Goal: Transaction & Acquisition: Obtain resource

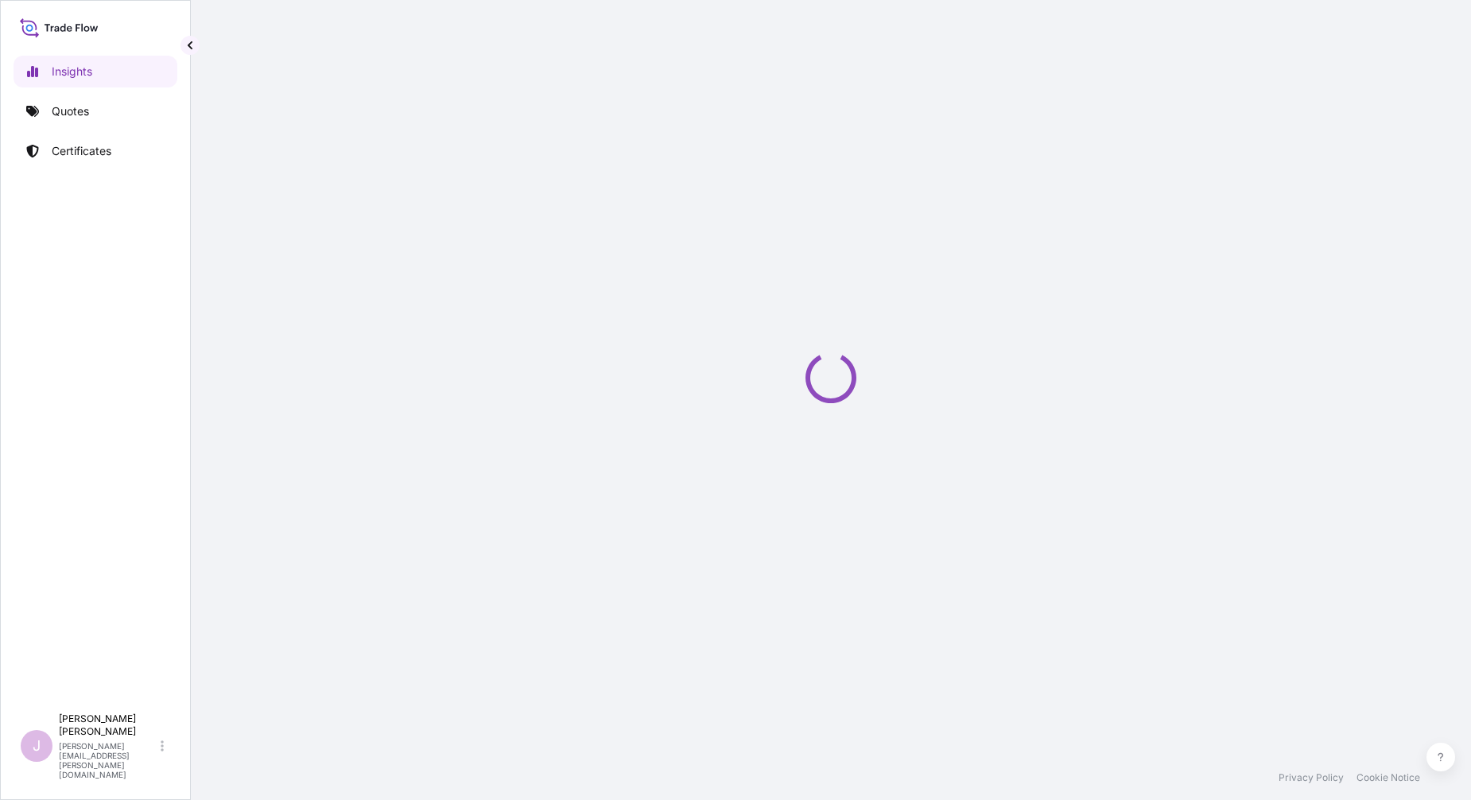
select select "2025"
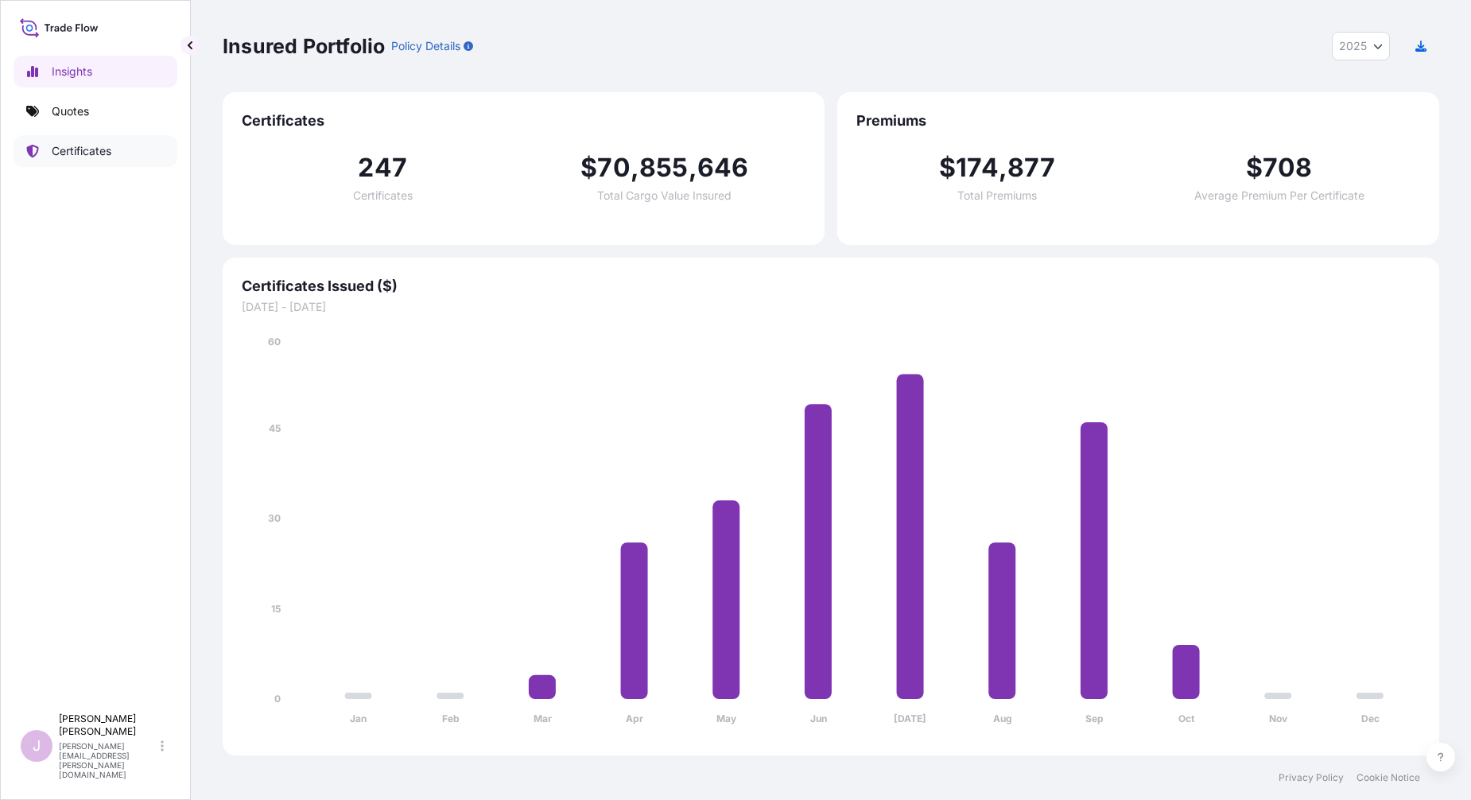
click at [83, 154] on p "Certificates" at bounding box center [82, 151] width 60 height 16
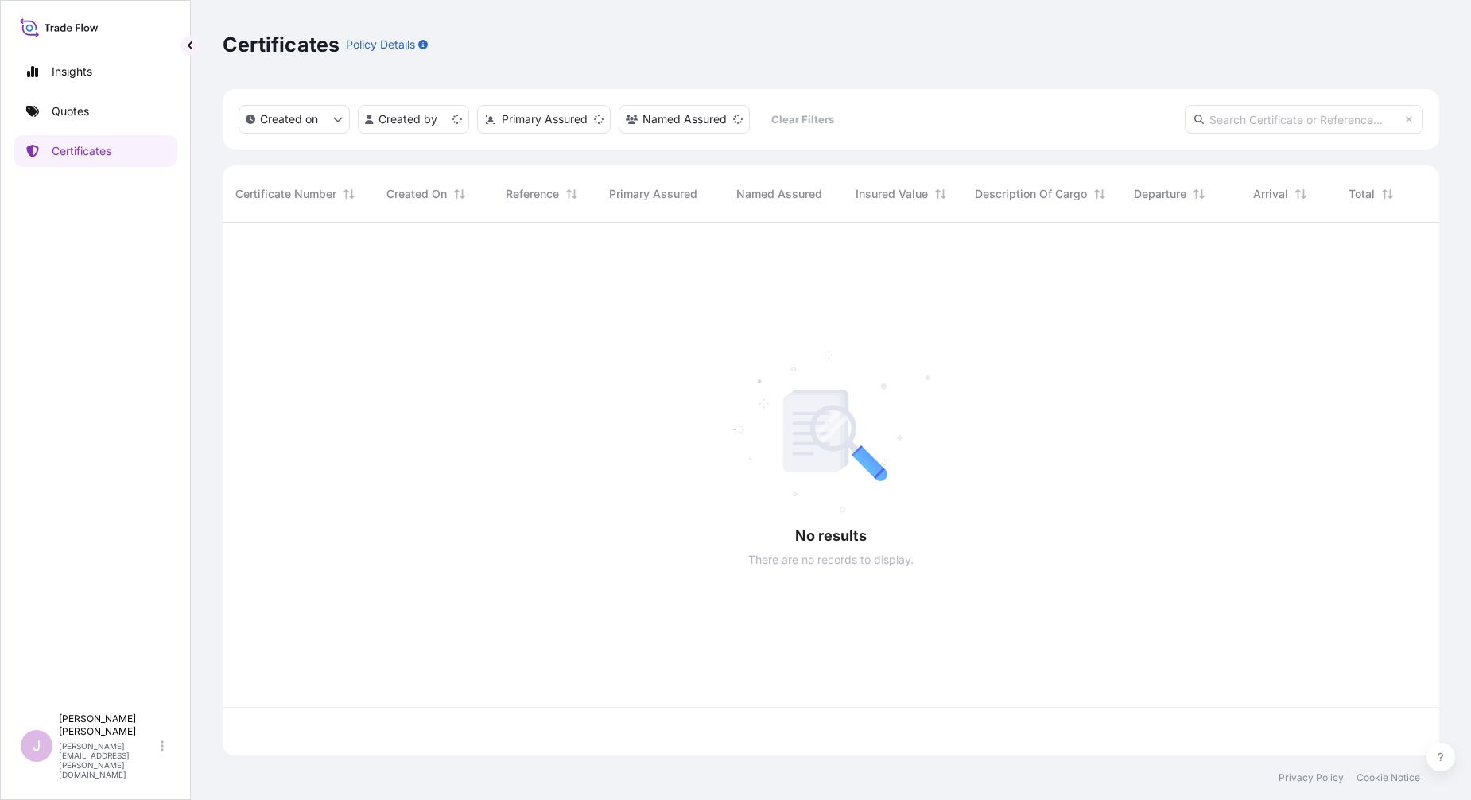
scroll to position [529, 1204]
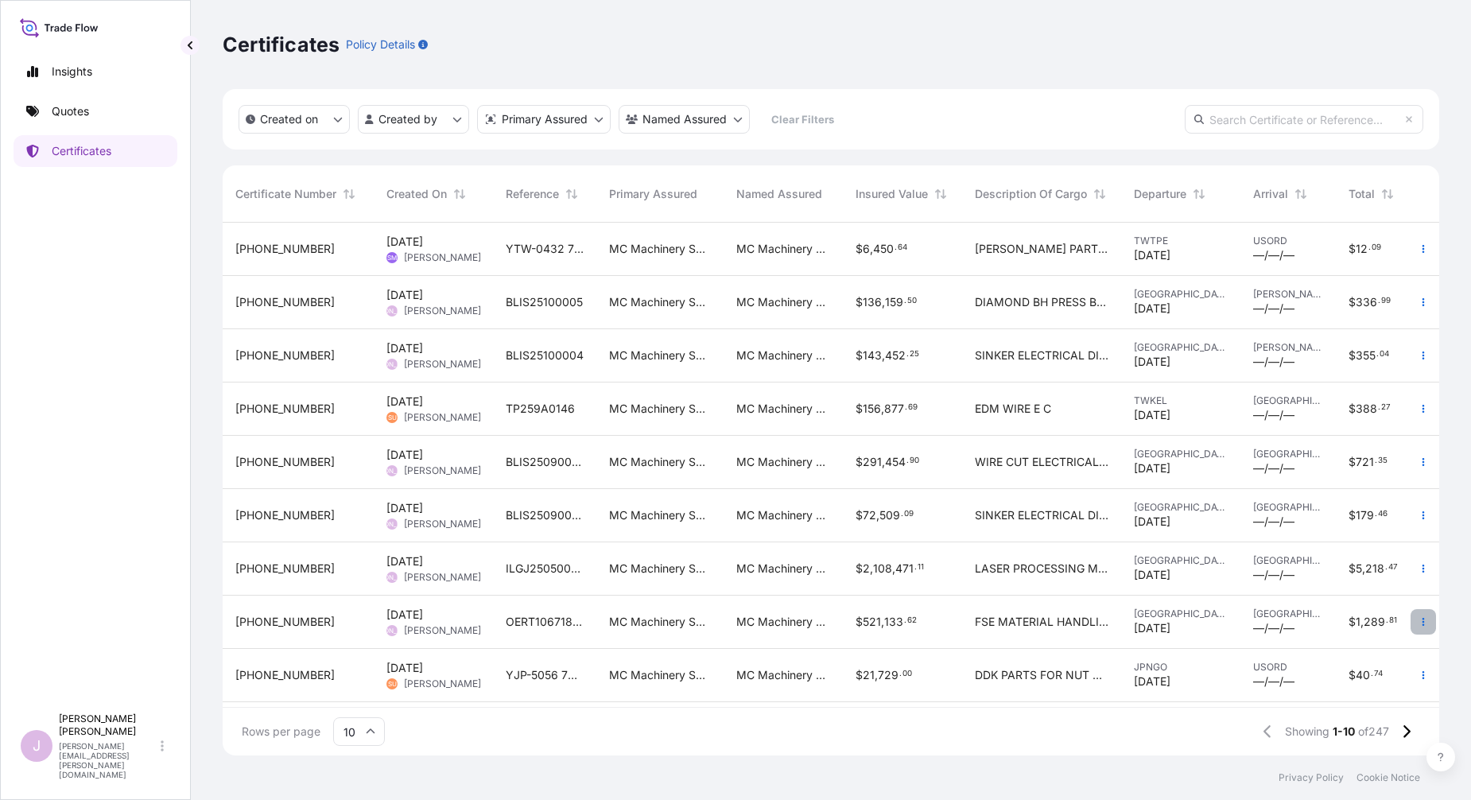
click at [1411, 622] on button "button" at bounding box center [1423, 621] width 25 height 25
click at [1345, 624] on p "Duplicate quote" at bounding box center [1322, 625] width 83 height 16
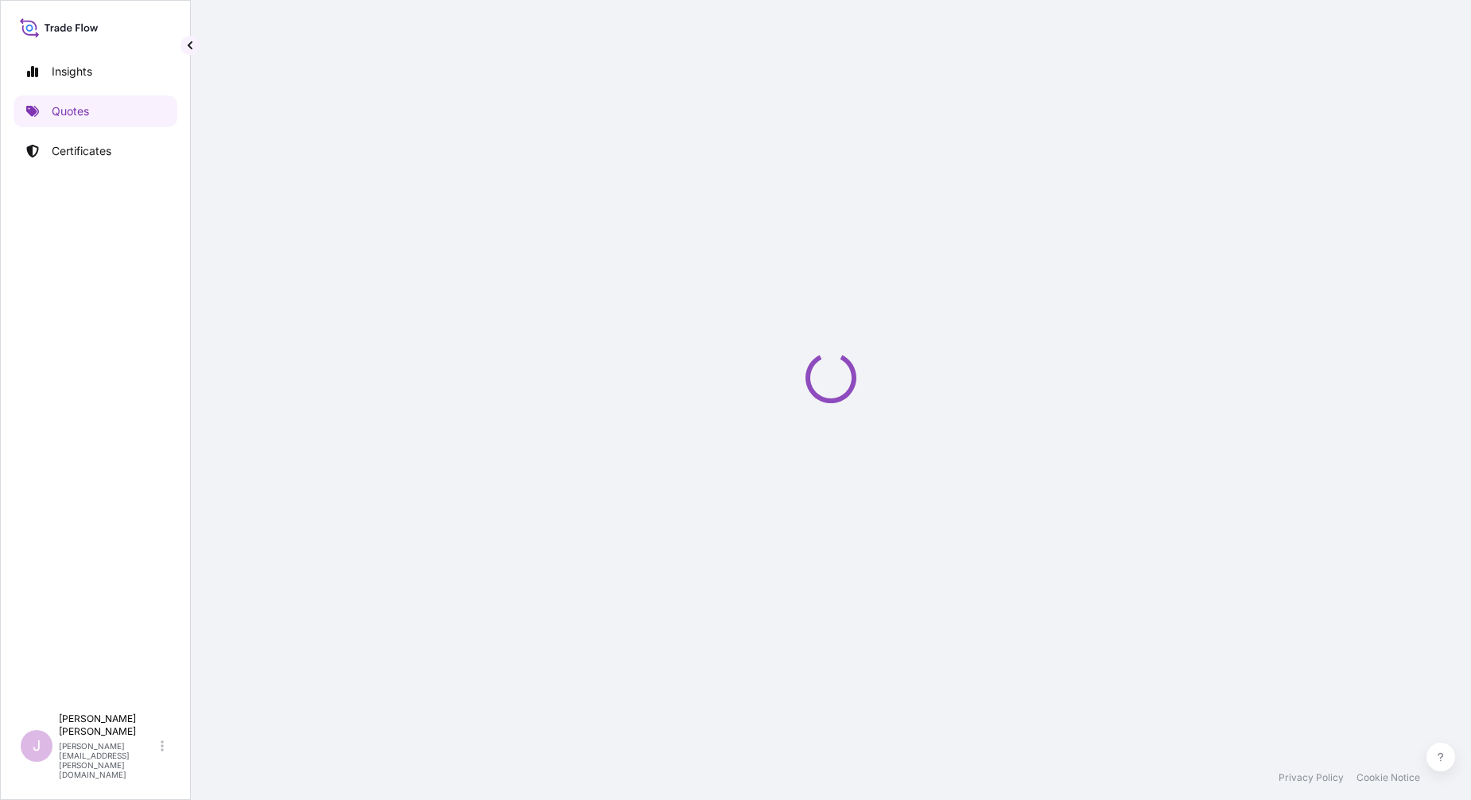
select select "Ocean Vessel"
select select "Road / [GEOGRAPHIC_DATA]"
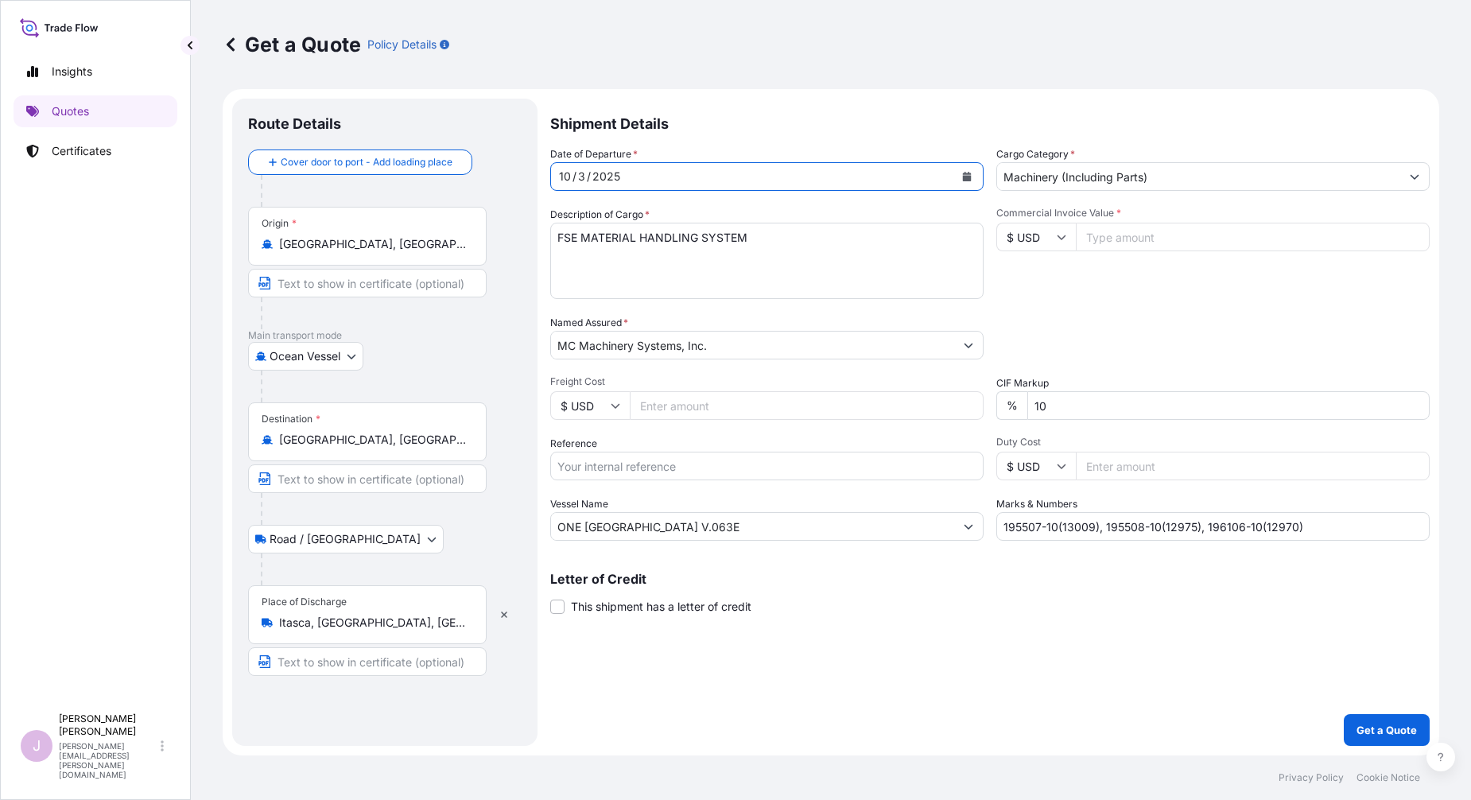
click at [969, 177] on icon "Calendar" at bounding box center [967, 177] width 9 height 10
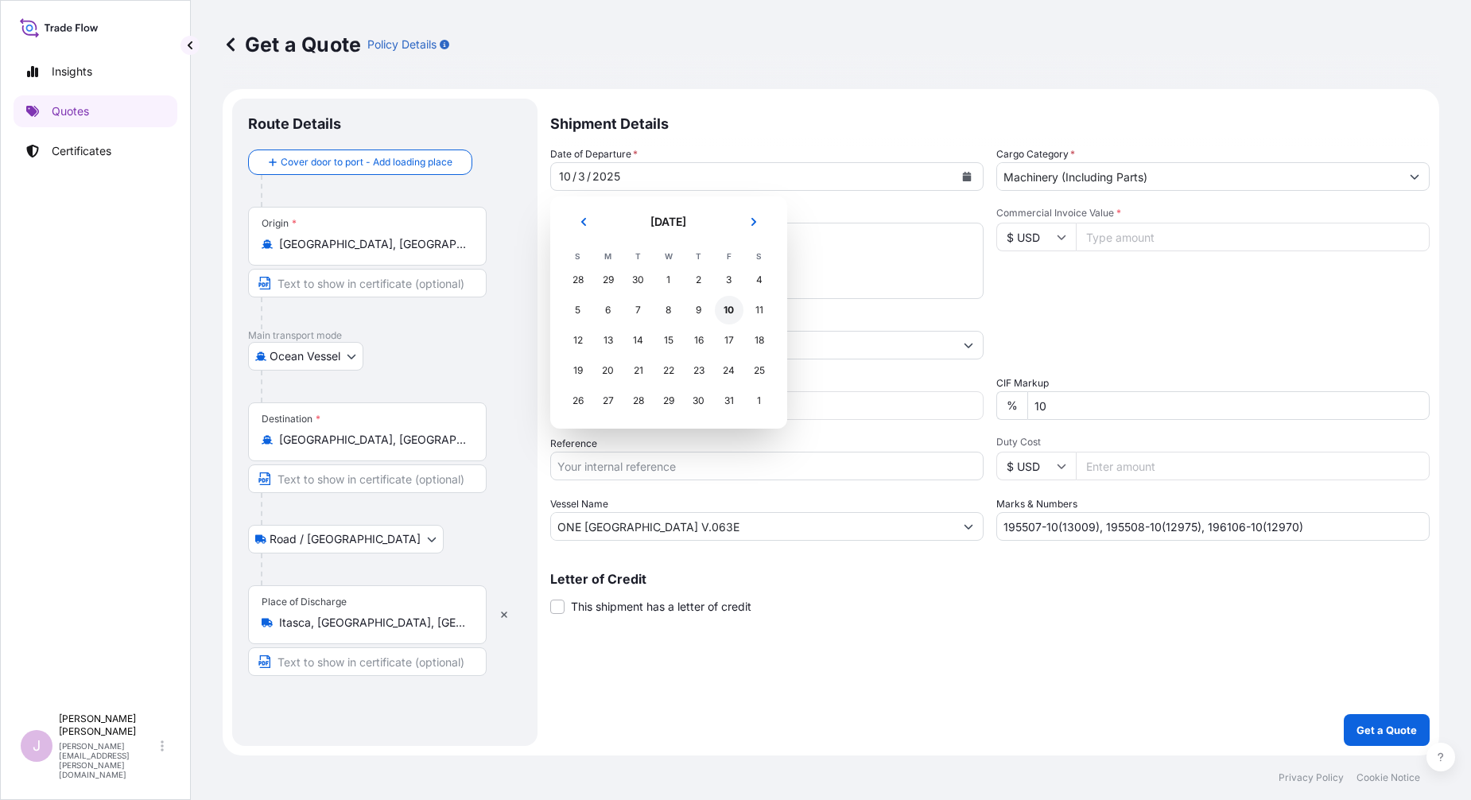
click at [724, 310] on div "10" at bounding box center [729, 310] width 29 height 29
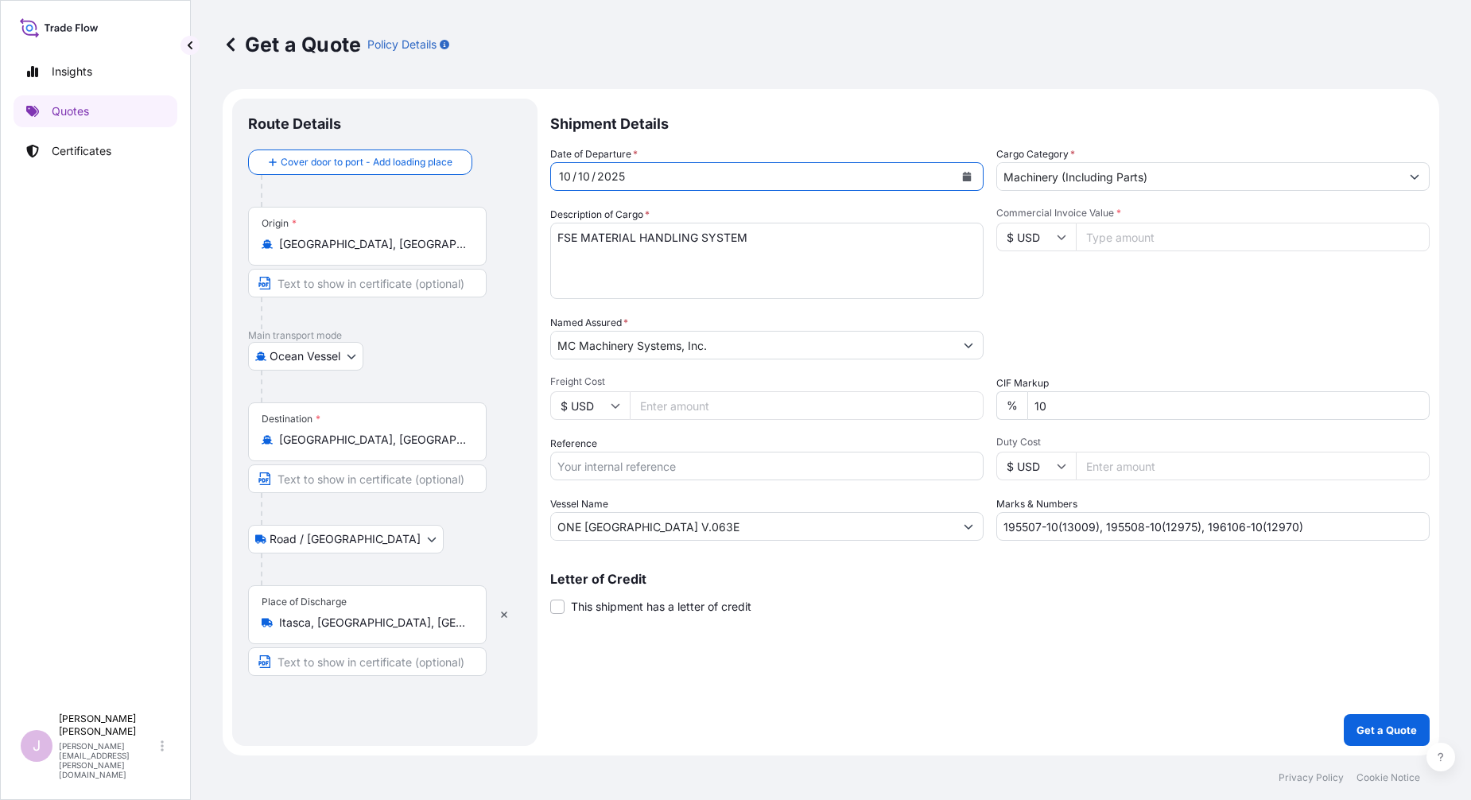
click at [657, 408] on input "Freight Cost" at bounding box center [807, 405] width 354 height 29
paste input "24855.00"
type input "24855.00"
drag, startPoint x: 584, startPoint y: 470, endPoint x: 626, endPoint y: 450, distance: 46.6
click at [584, 468] on input "Reference" at bounding box center [766, 466] width 433 height 29
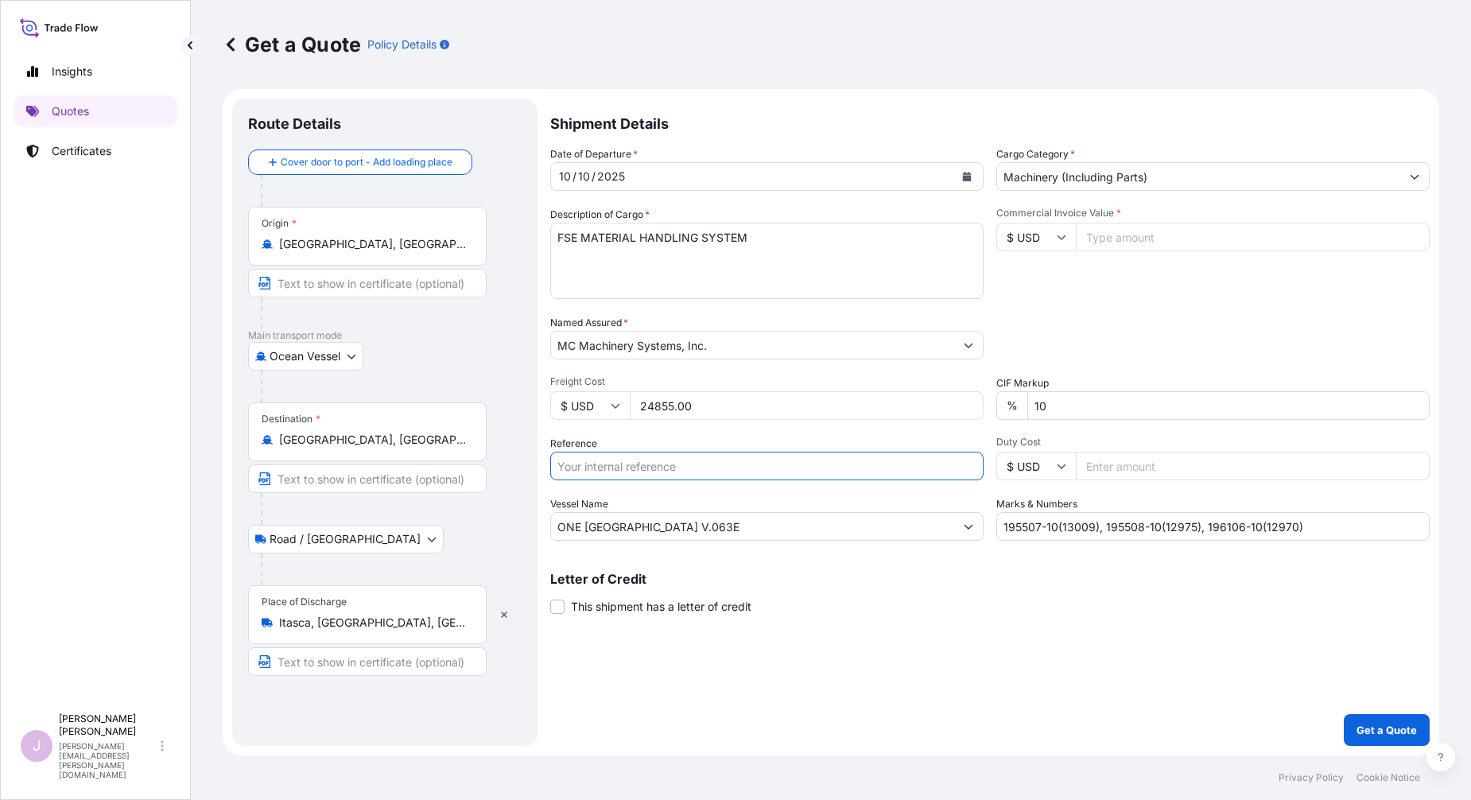
type input "o"
type input "OERT106718Y00076"
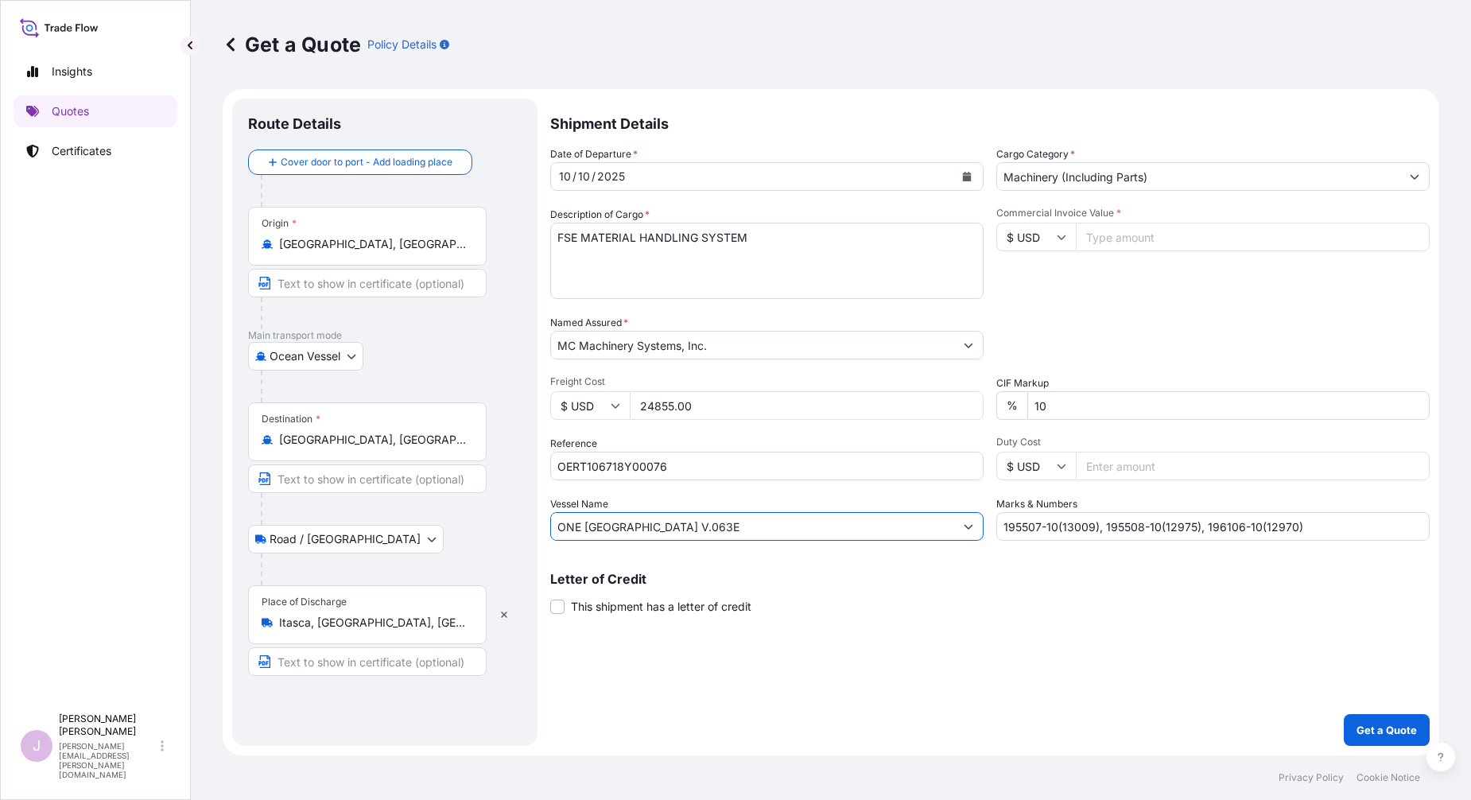
paste input "ONG KONG V.086"
drag, startPoint x: 689, startPoint y: 527, endPoint x: 471, endPoint y: 540, distance: 219.0
click at [471, 540] on form "Route Details Cover door to port - Add loading place Place of loading Road / In…" at bounding box center [831, 422] width 1217 height 666
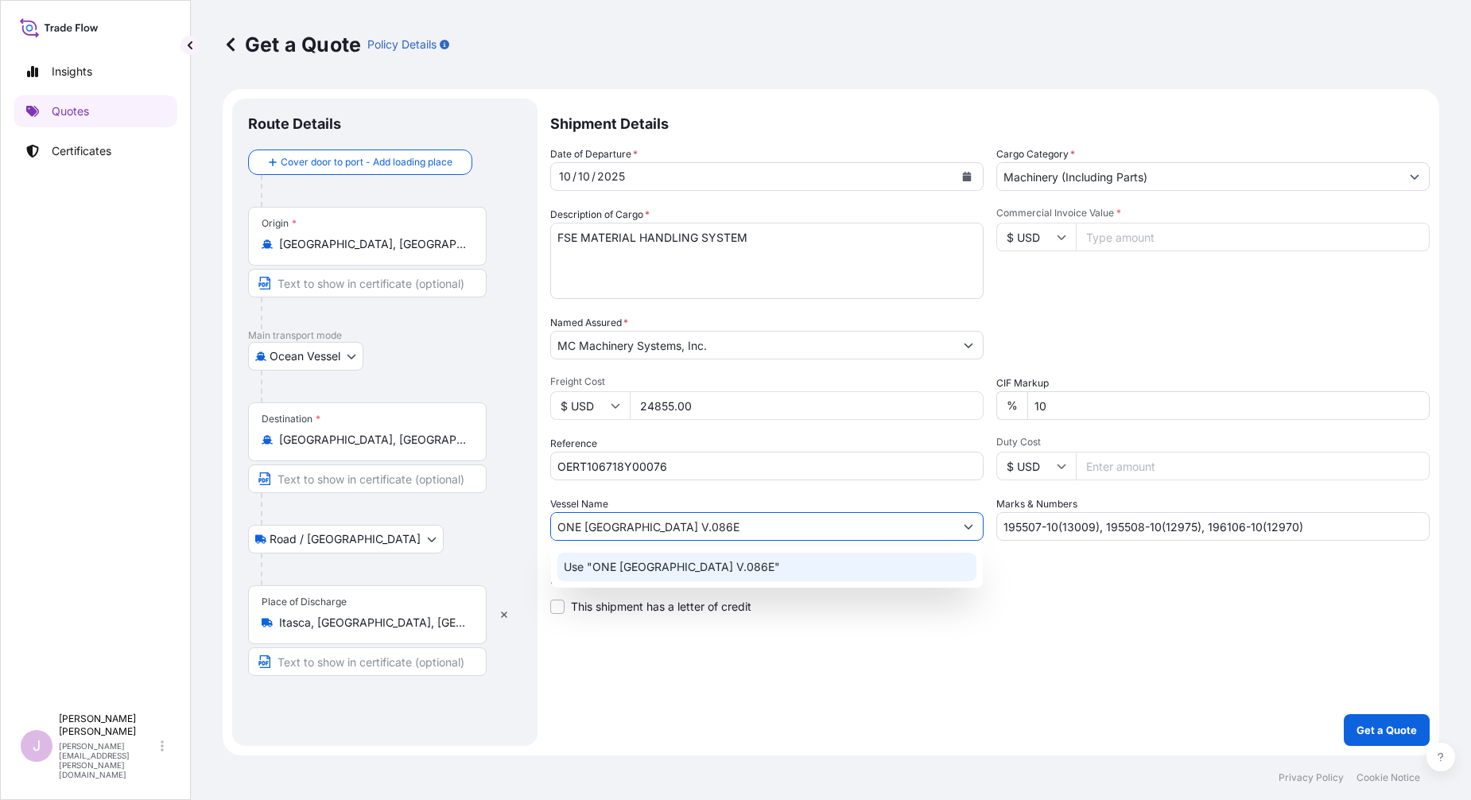
type input "ONE [GEOGRAPHIC_DATA] V.086E"
click at [673, 658] on div "Shipment Details Date of Departure * [DATE] Cargo Category * Machinery (Includi…" at bounding box center [989, 422] width 879 height 647
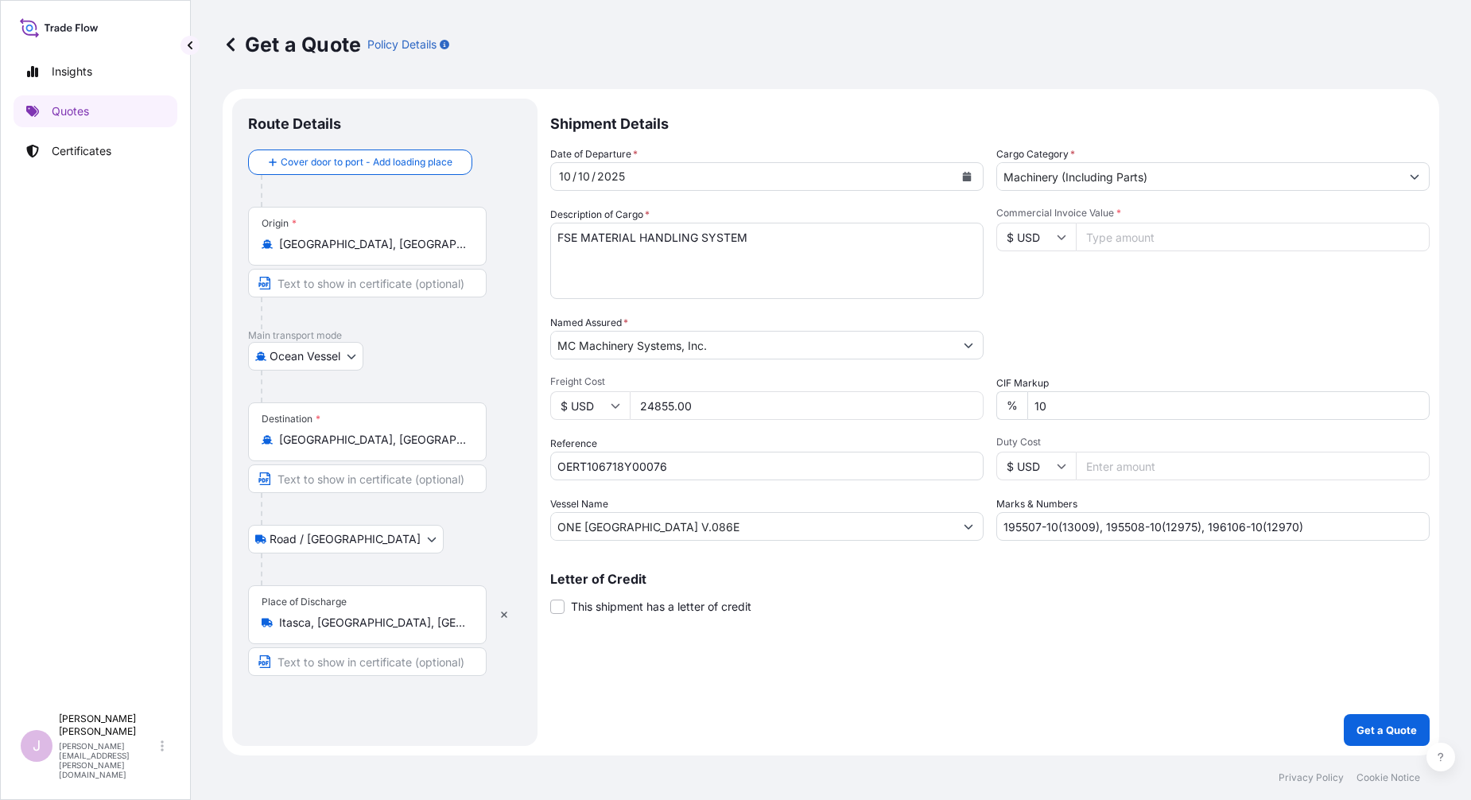
click at [1143, 239] on input "Commercial Invoice Value *" at bounding box center [1253, 237] width 354 height 29
paste input "246200.54"
type input "246200.54"
drag, startPoint x: 1242, startPoint y: 510, endPoint x: 765, endPoint y: 514, distance: 477.1
click at [771, 519] on div "Date of Departure * [DATE] Cargo Category * Machinery (Including Parts) Descrip…" at bounding box center [989, 343] width 879 height 394
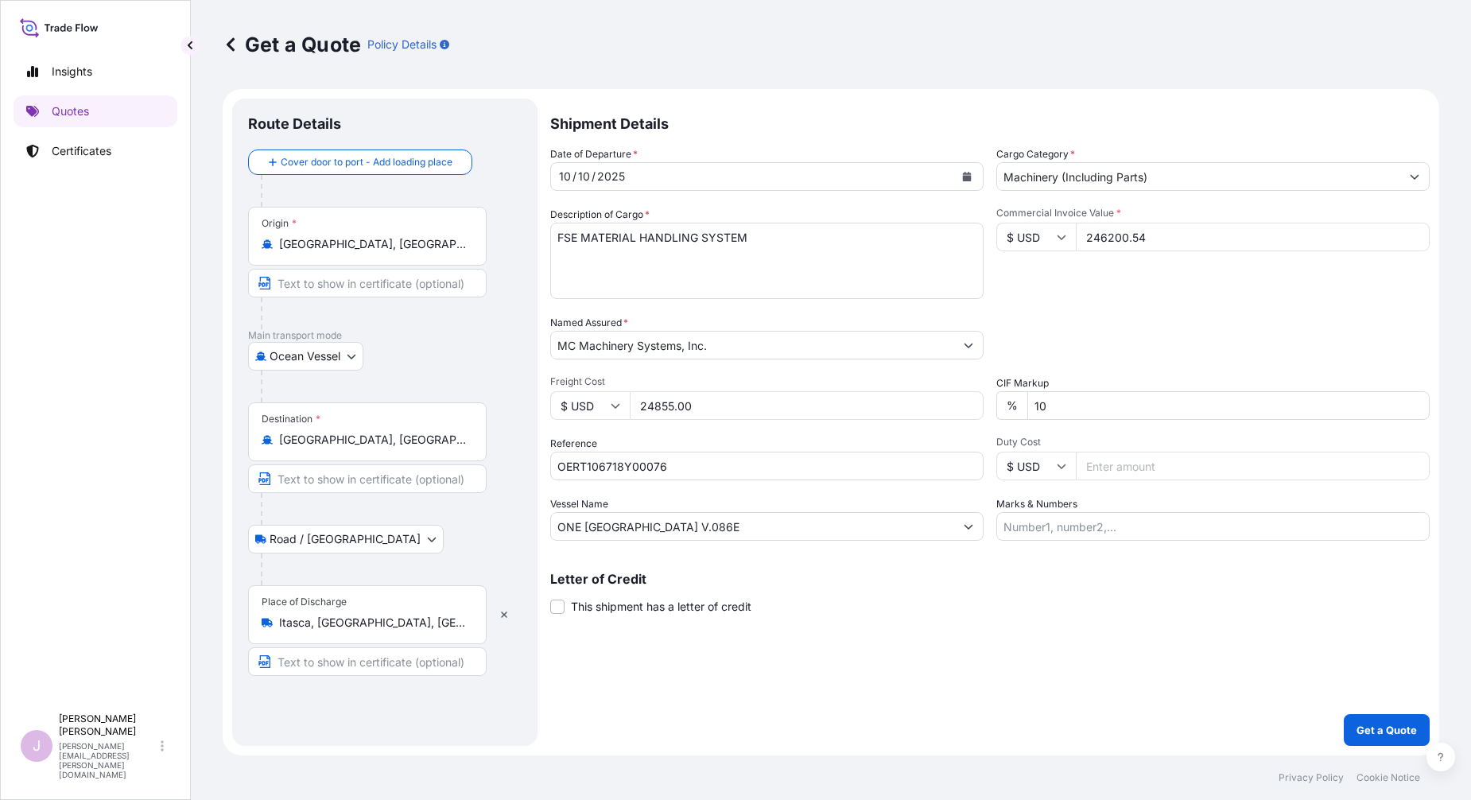
drag, startPoint x: 1013, startPoint y: 528, endPoint x: 1018, endPoint y: 484, distance: 44.0
click at [1012, 508] on div "Marks & Numbers" at bounding box center [1212, 518] width 433 height 45
type input "194691-10(12997), 194691-20(12998), 194691-30(12999), 195510-10(13008), 195509-…"
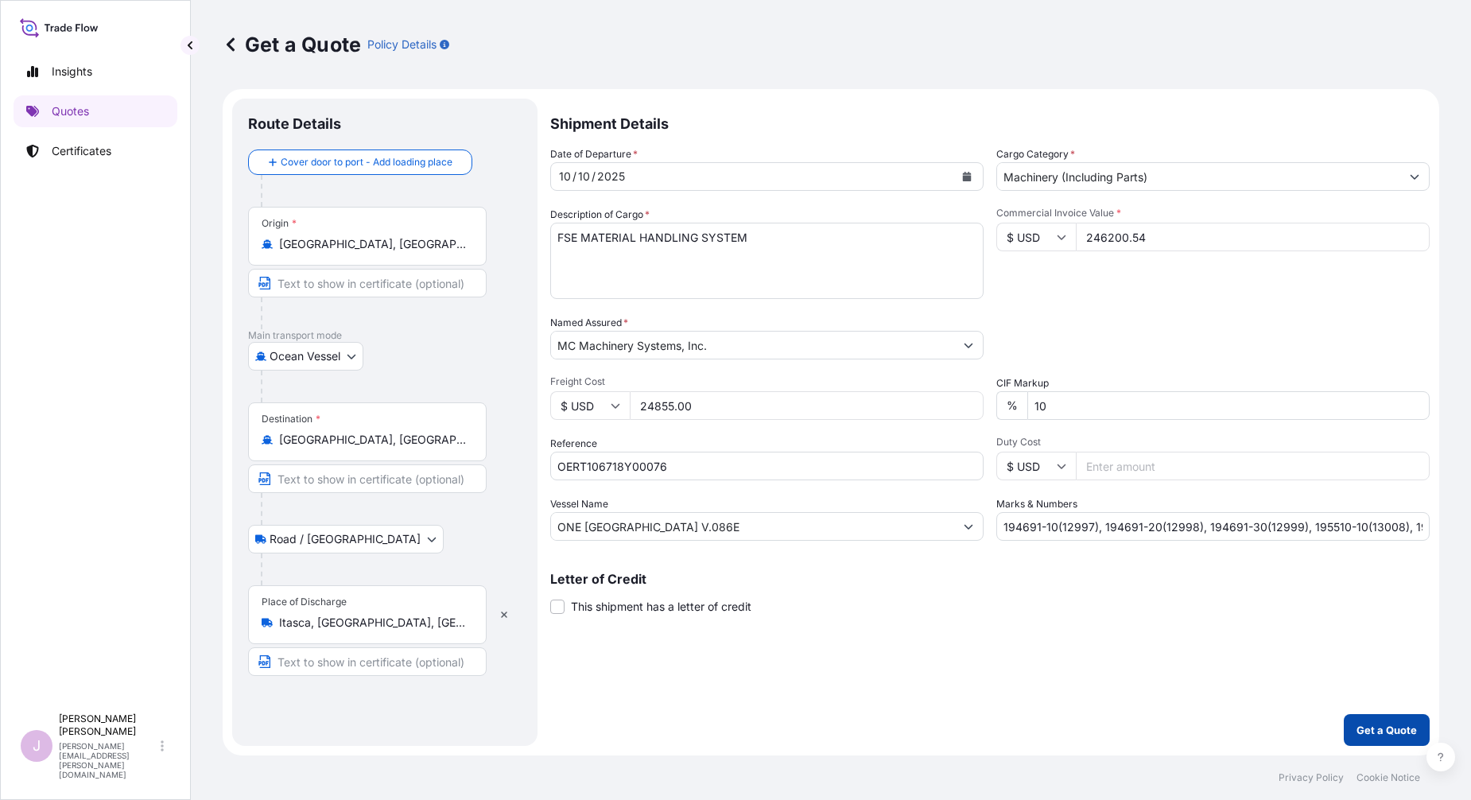
click at [1398, 728] on p "Get a Quote" at bounding box center [1387, 730] width 60 height 16
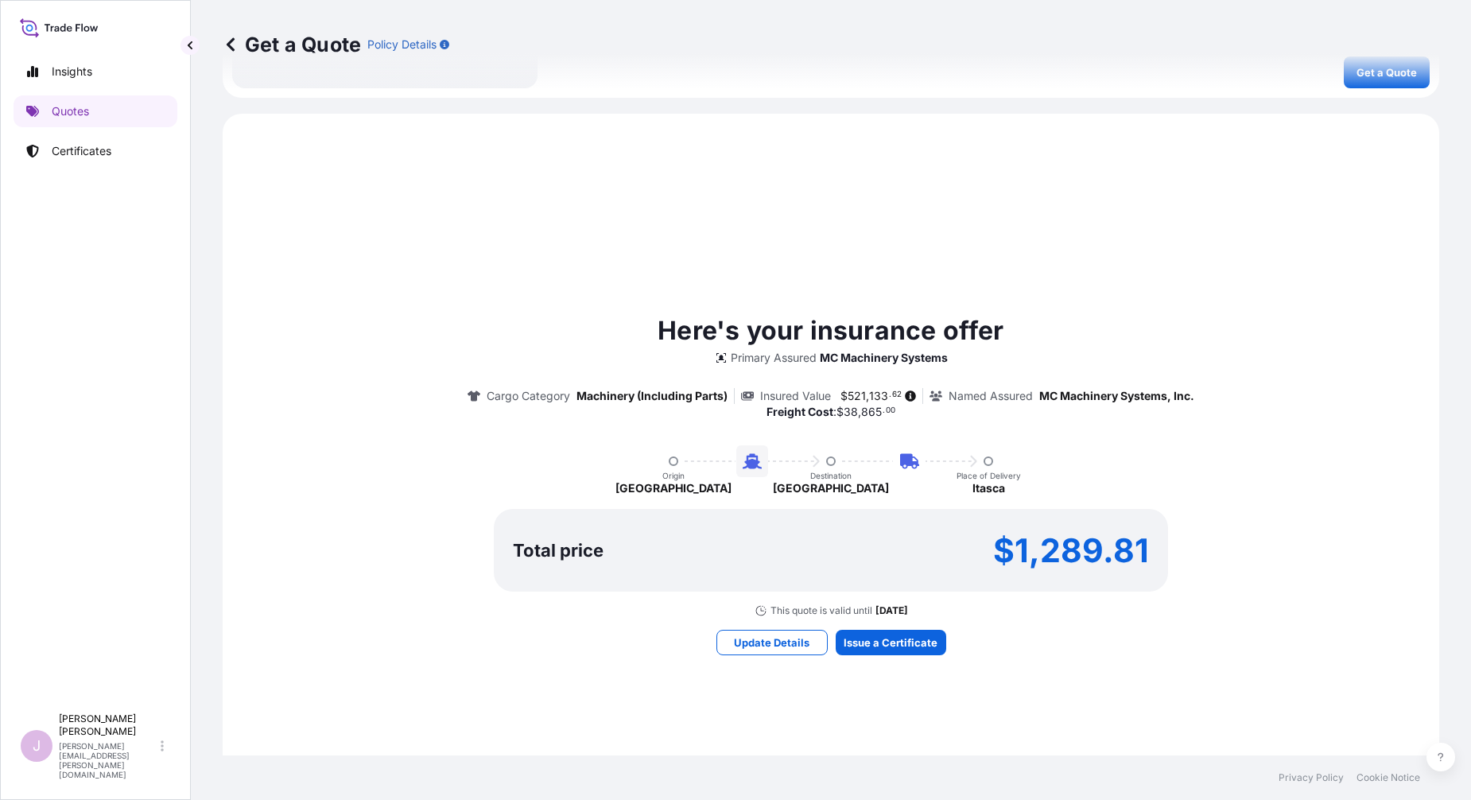
scroll to position [781, 0]
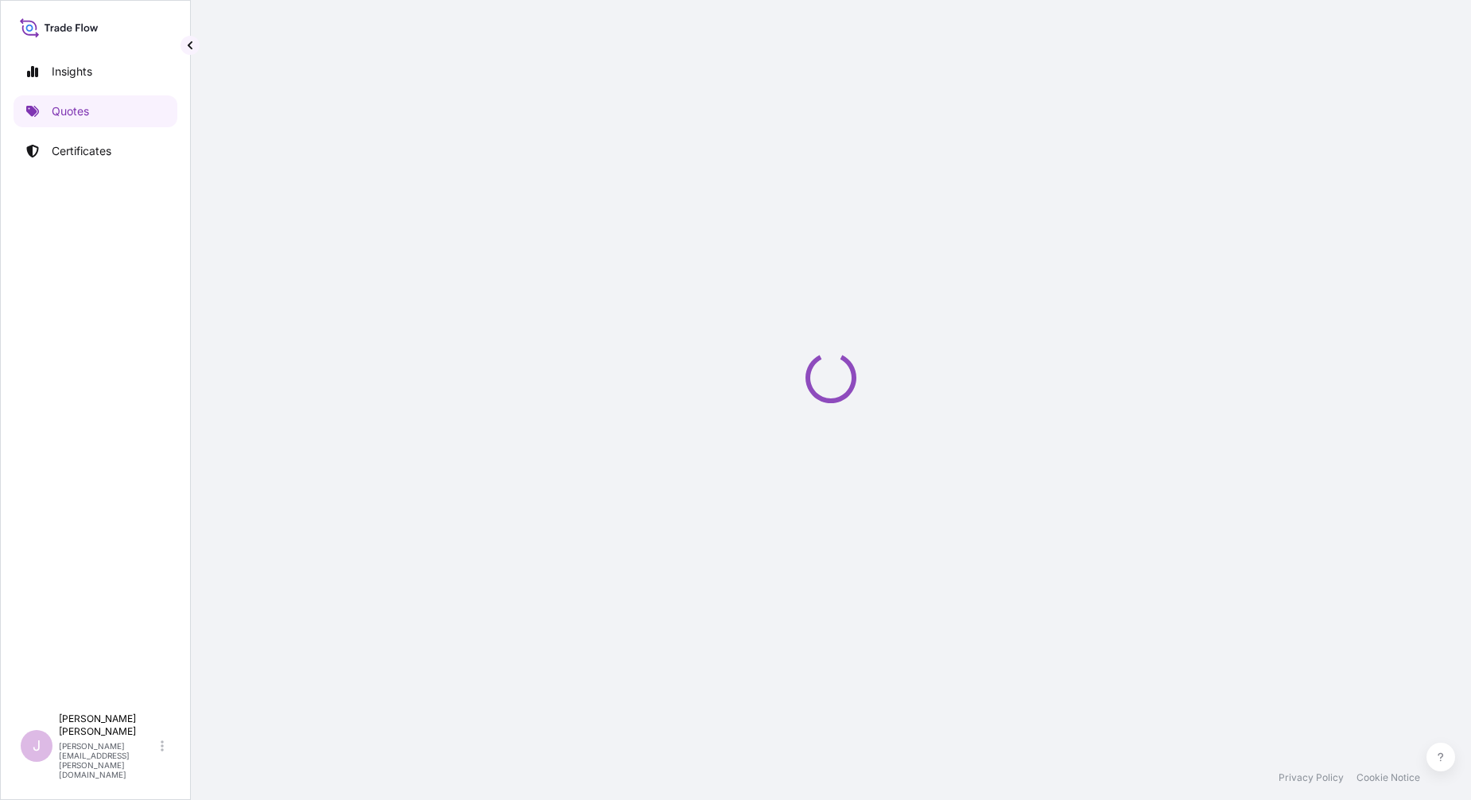
select select "Ocean Vessel"
select select "Road / [GEOGRAPHIC_DATA]"
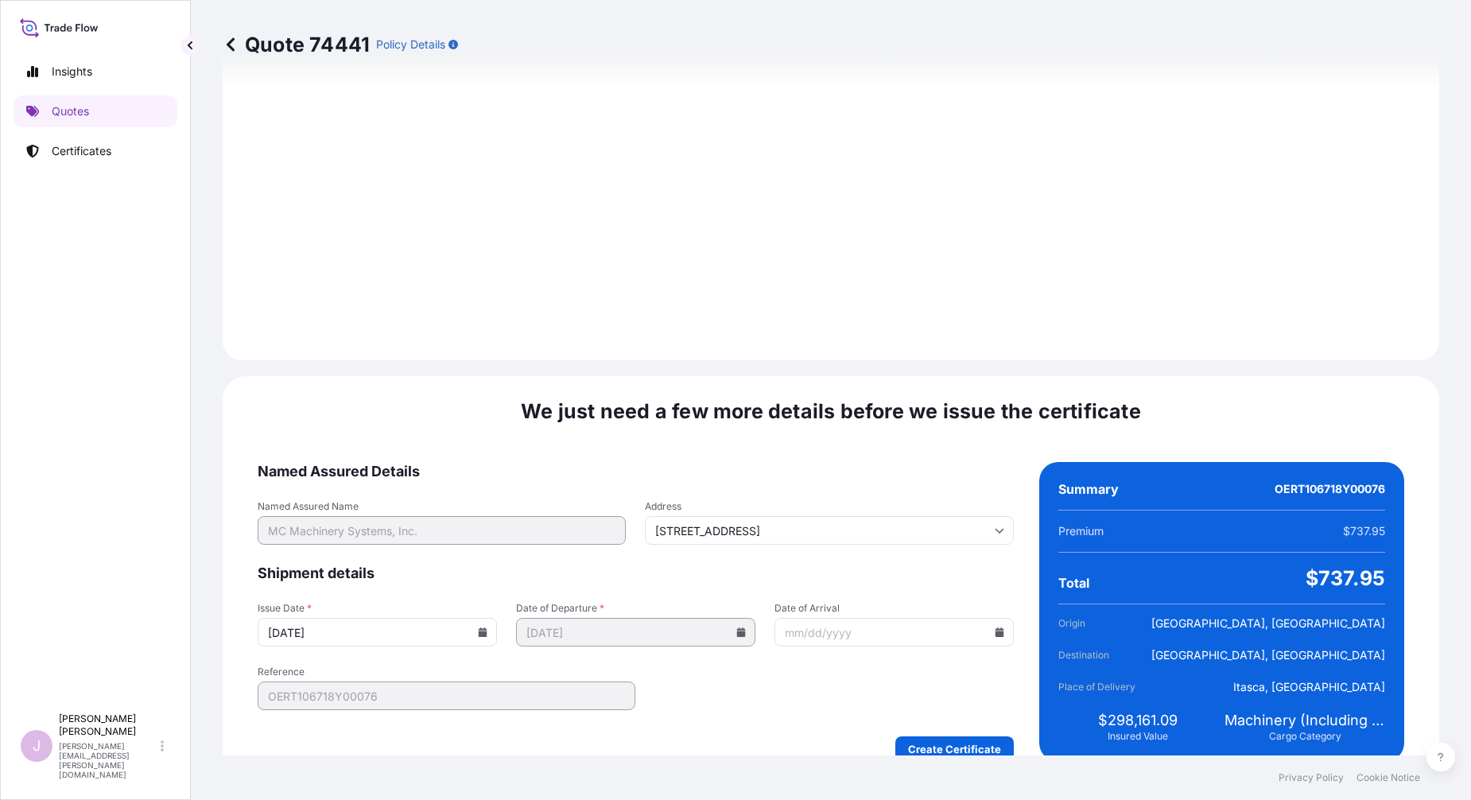
scroll to position [1807, 0]
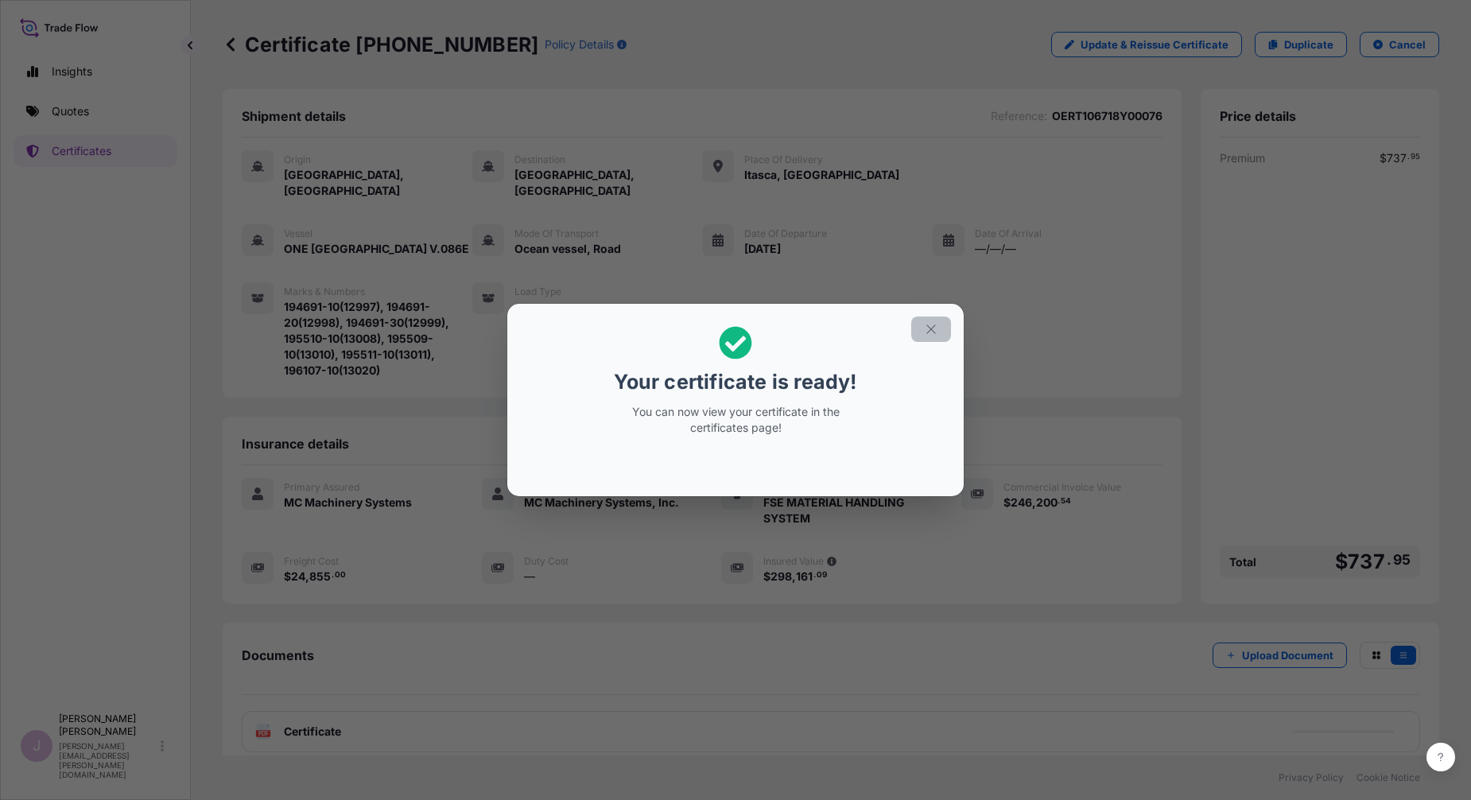
click at [933, 331] on icon "button" at bounding box center [931, 329] width 14 height 14
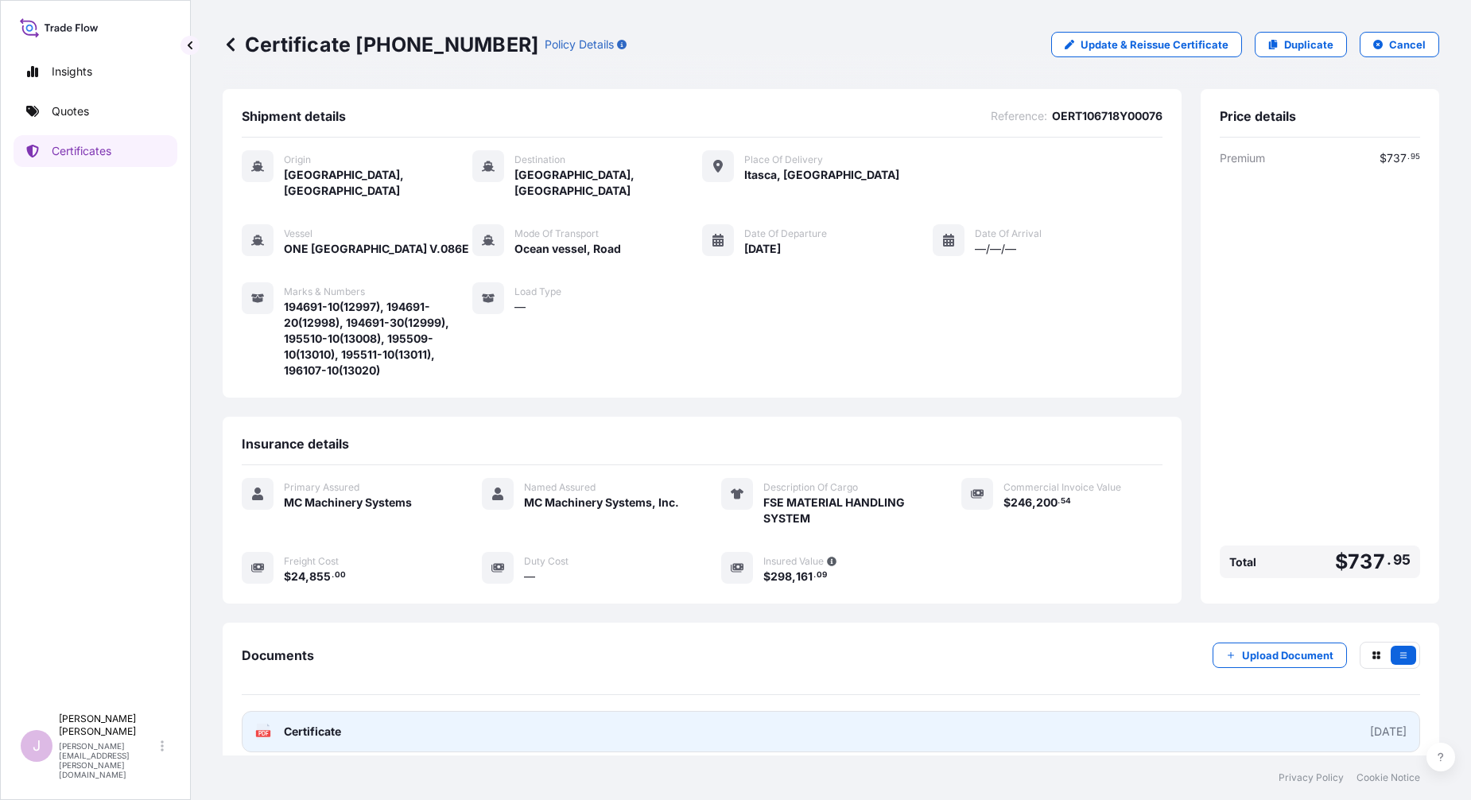
click at [344, 711] on link "PDF Certificate [DATE]" at bounding box center [831, 731] width 1178 height 41
